Goal: Entertainment & Leisure: Consume media (video, audio)

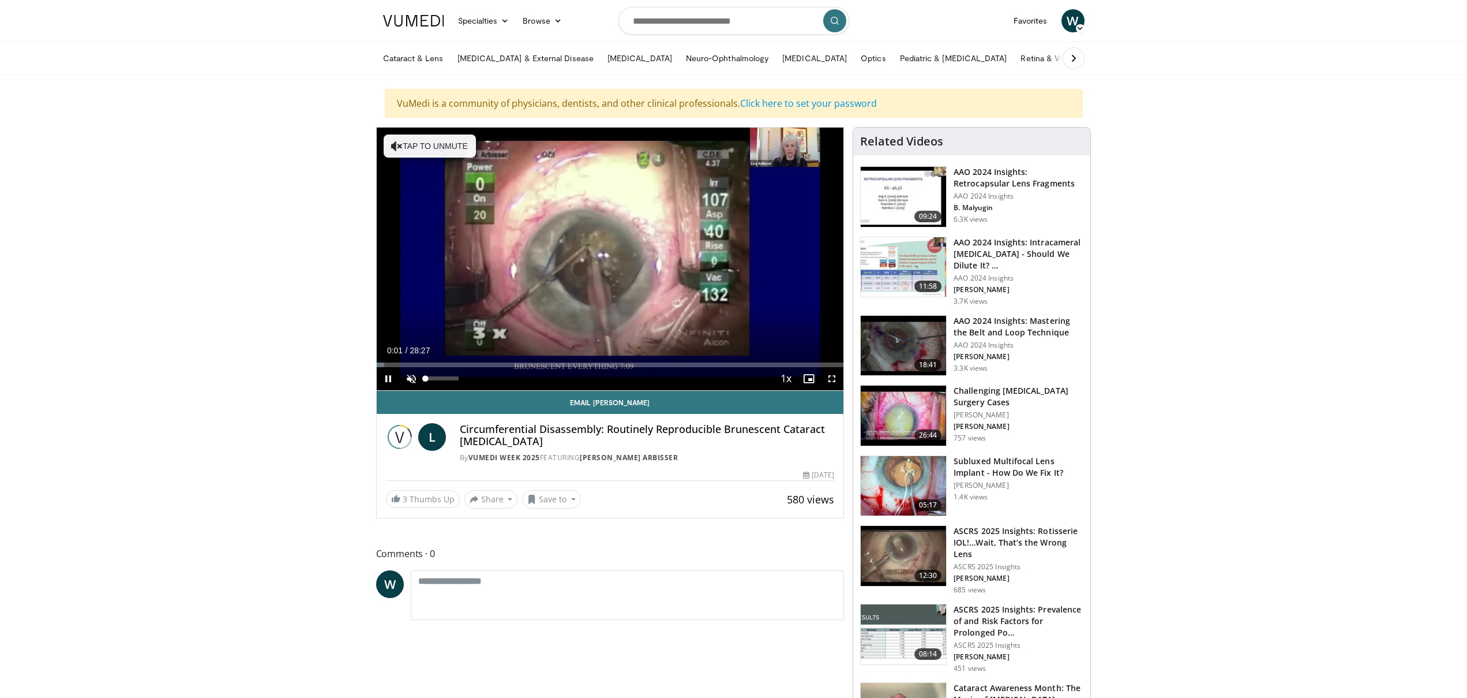
click at [411, 377] on span "Video Player" at bounding box center [411, 378] width 23 height 23
click at [834, 380] on span "Video Player" at bounding box center [831, 378] width 23 height 23
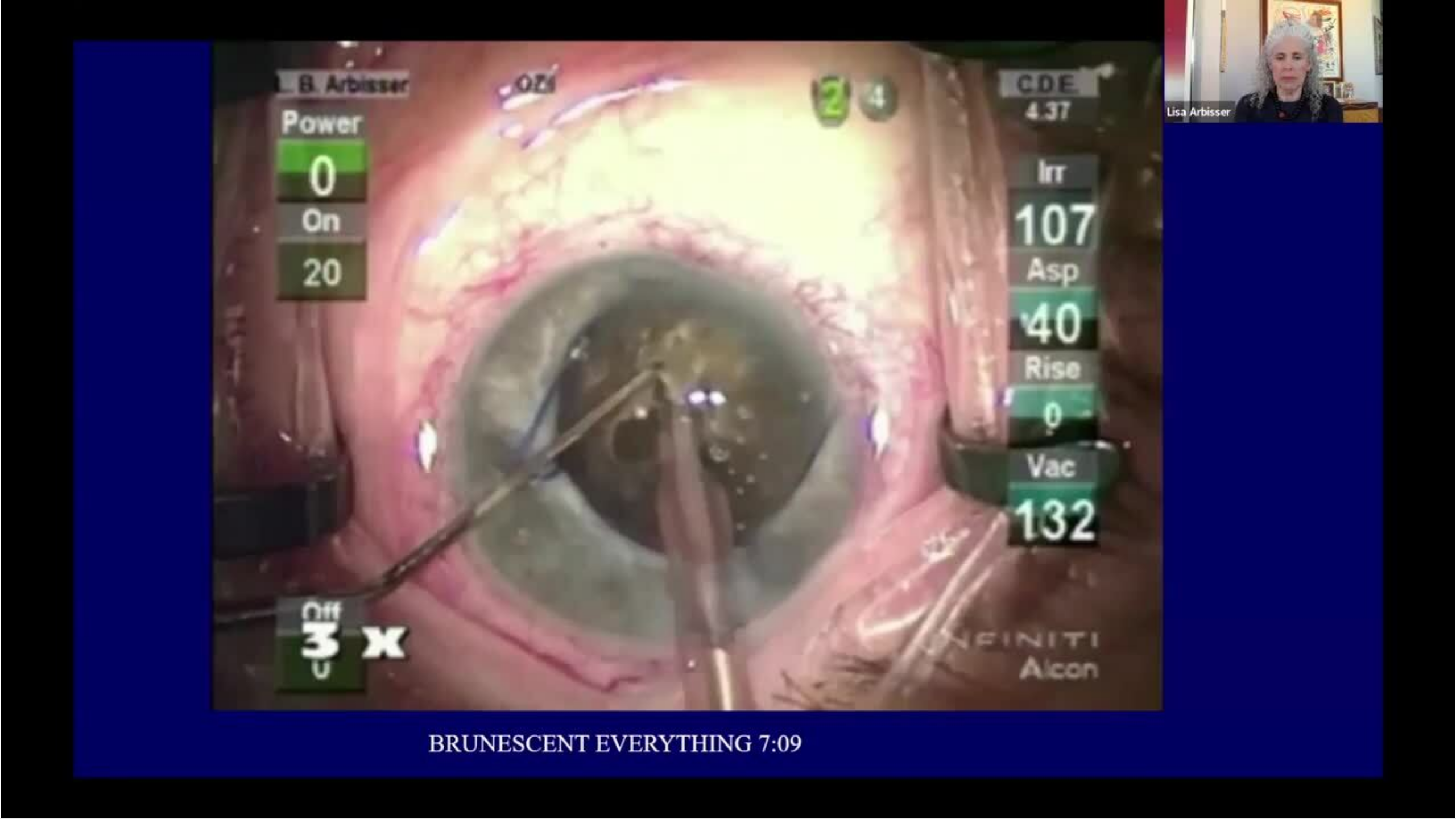
click at [357, 687] on div "10 seconds Tap to unmute" at bounding box center [728, 409] width 1456 height 818
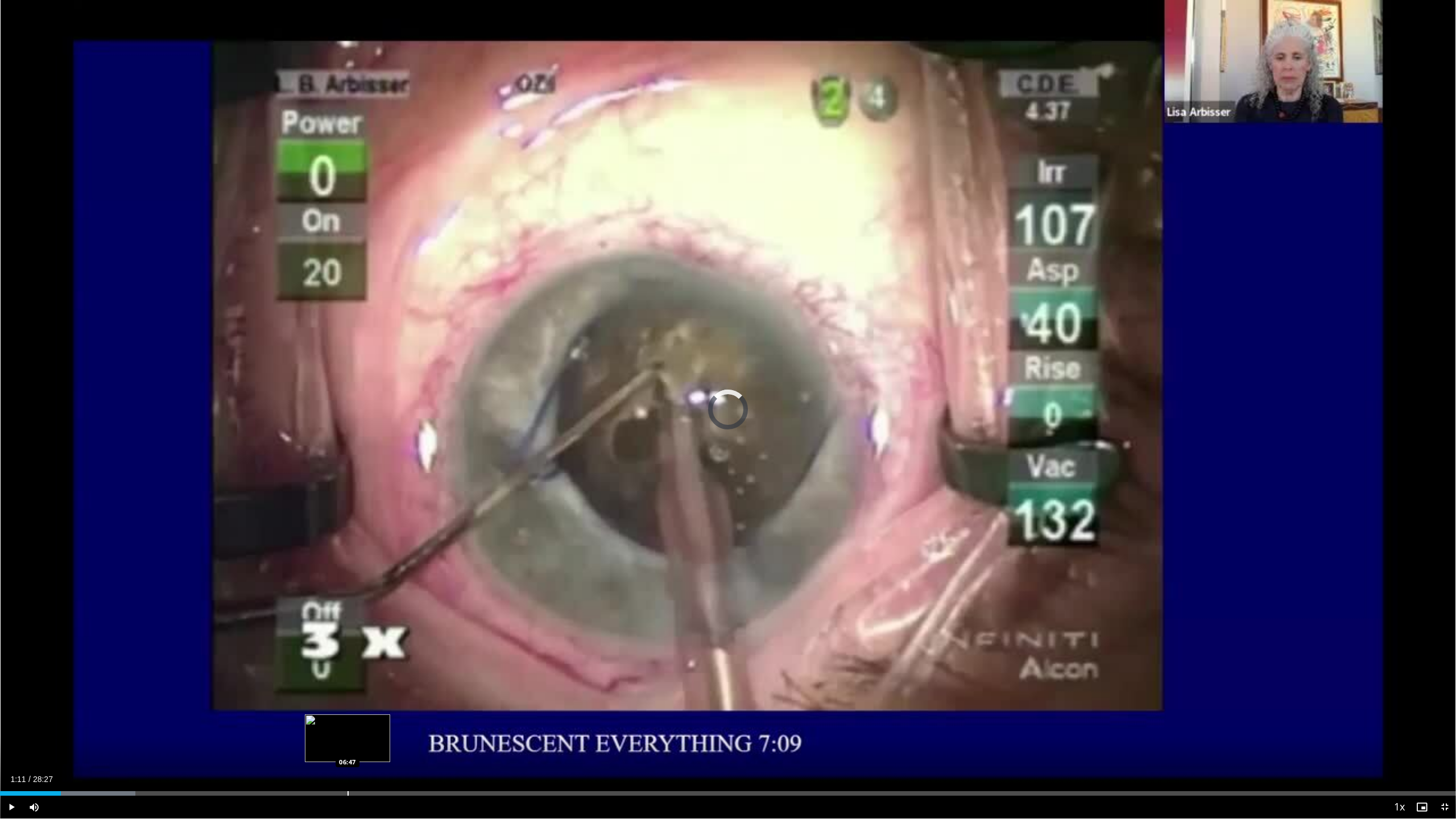
click at [348, 687] on div "Progress Bar" at bounding box center [348, 793] width 1 height 5
click at [10, 687] on span "Video Player" at bounding box center [11, 806] width 23 height 23
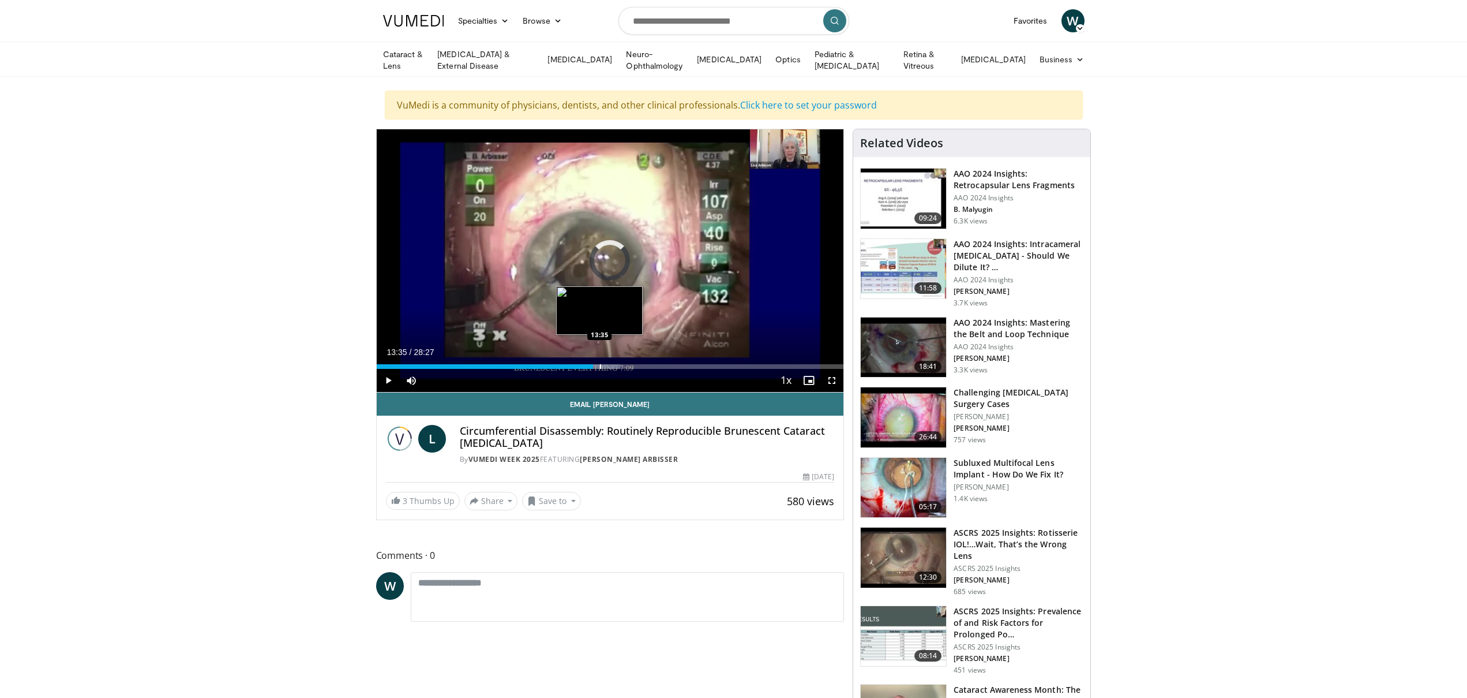
click at [600, 364] on div "Progress Bar" at bounding box center [600, 366] width 1 height 5
